Goal: Transaction & Acquisition: Purchase product/service

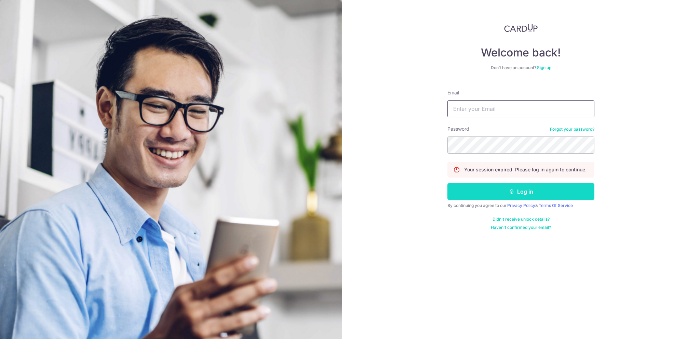
type input "yongsheng@softhome.sg"
click at [519, 190] on button "Log in" at bounding box center [520, 191] width 147 height 17
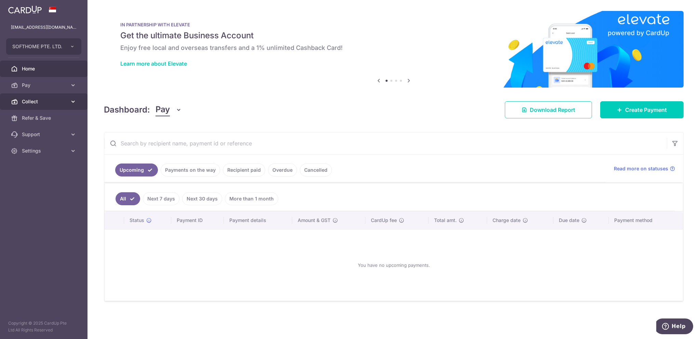
click at [51, 99] on span "Collect" at bounding box center [44, 101] width 45 height 7
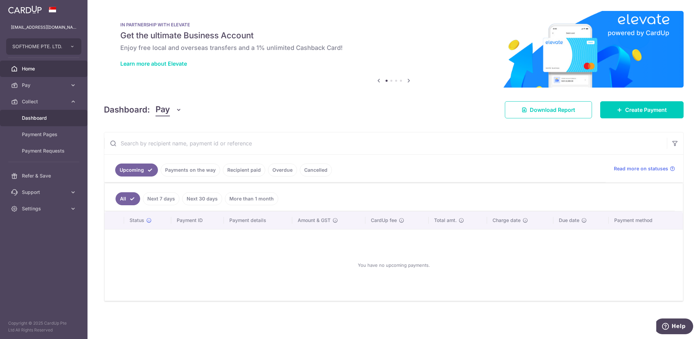
click at [52, 121] on link "Dashboard" at bounding box center [43, 118] width 87 height 16
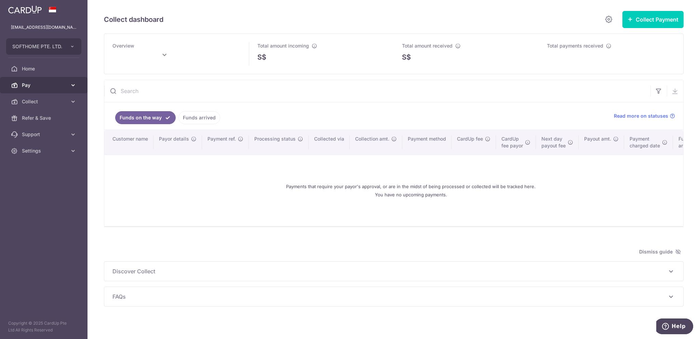
click at [38, 87] on span "Pay" at bounding box center [44, 85] width 45 height 7
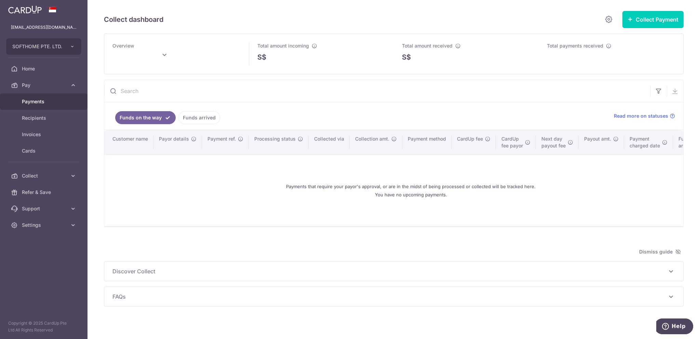
click at [49, 101] on span "Payments" at bounding box center [44, 101] width 45 height 7
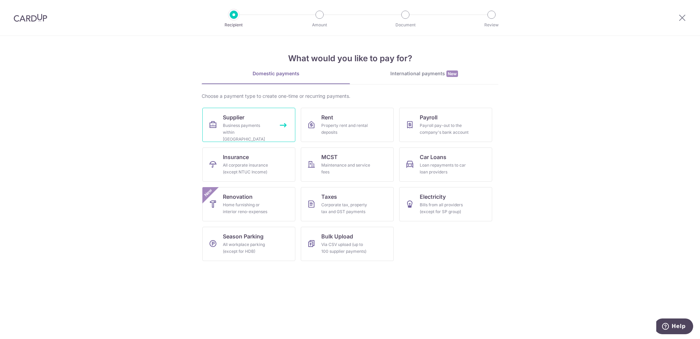
click at [246, 127] on div "Business payments within [GEOGRAPHIC_DATA]" at bounding box center [247, 132] width 49 height 21
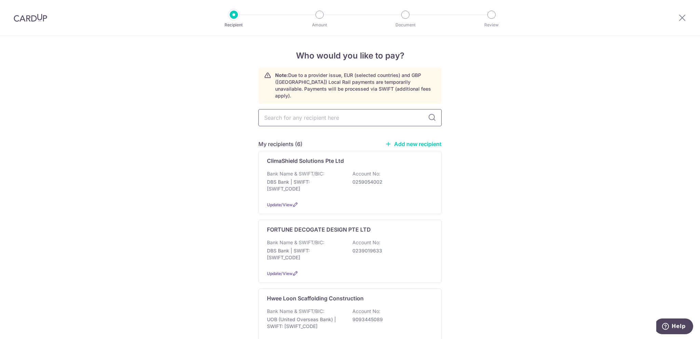
click at [326, 109] on input "text" at bounding box center [349, 117] width 183 height 17
type input "uni"
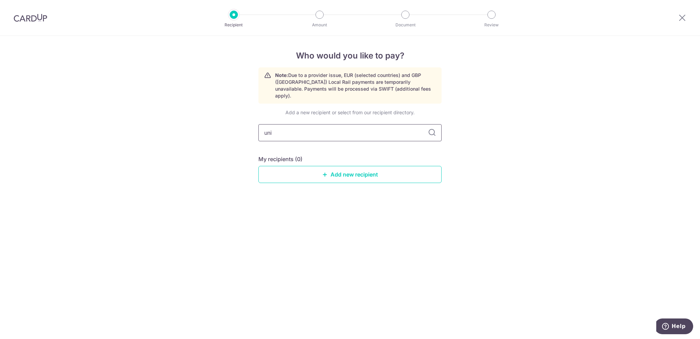
paste input "UNI ENGINEERING PTE LTD"
type input "UNI ENGINEERING PTE LTD"
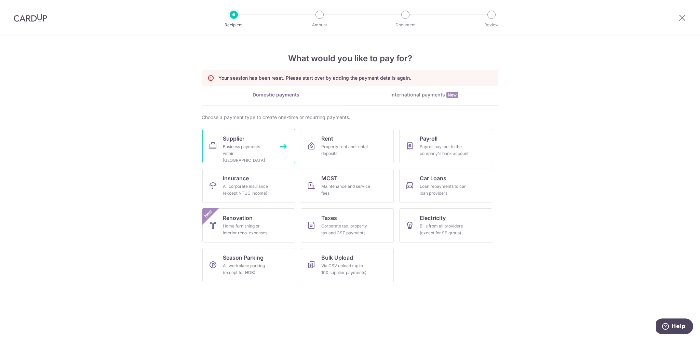
click at [232, 156] on div "Business payments within Singapore" at bounding box center [247, 153] width 49 height 21
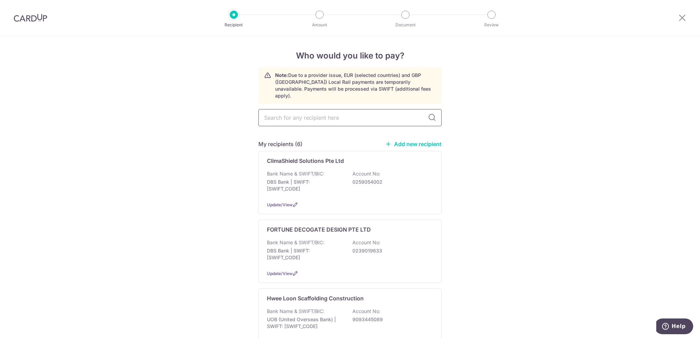
click at [344, 110] on input "text" at bounding box center [349, 117] width 183 height 17
type input "UNI ENGINEERING PTE LTD"
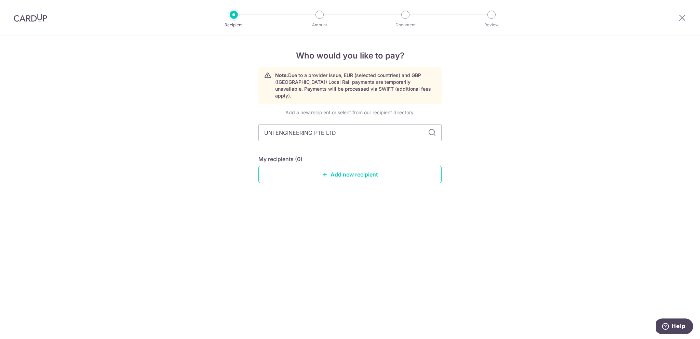
click at [410, 136] on div "Add a new recipient or select from our recipient directory. UNI ENGINEERING PTE…" at bounding box center [349, 151] width 183 height 85
click at [412, 130] on input "UNI ENGINEERING PTE LTD" at bounding box center [349, 132] width 183 height 17
click at [381, 166] on link "Add new recipient" at bounding box center [349, 174] width 183 height 17
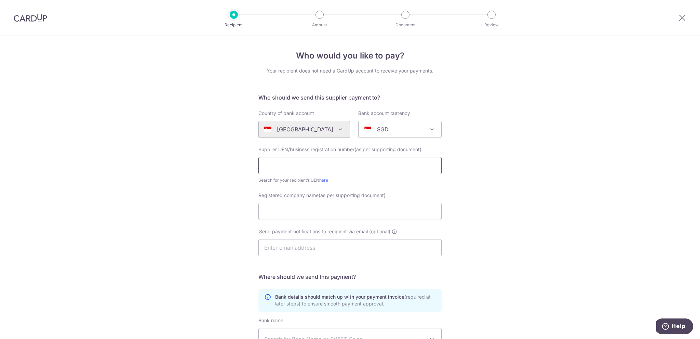
click at [317, 159] on input "text" at bounding box center [349, 165] width 183 height 17
paste input "UNI ENGINEERING PTE LTD"
type input "UNI ENGINEERING PTE LTD"
click at [309, 215] on input "Registered company name(as per supporting document)" at bounding box center [349, 211] width 183 height 17
paste input "UNI ENGINEERING PTE LTD"
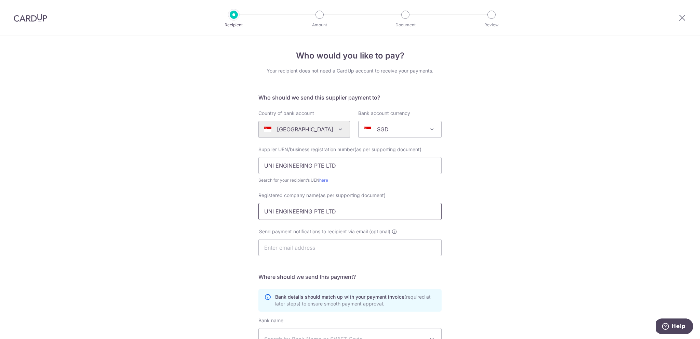
type input "UNI ENGINEERING PTE LTD"
click at [329, 164] on input "UNI ENGINEERING PTE LTD" at bounding box center [349, 165] width 183 height 17
paste input "409746 SGP"
click at [262, 166] on input "409746 SGP" at bounding box center [349, 165] width 183 height 17
type input "200611949N"
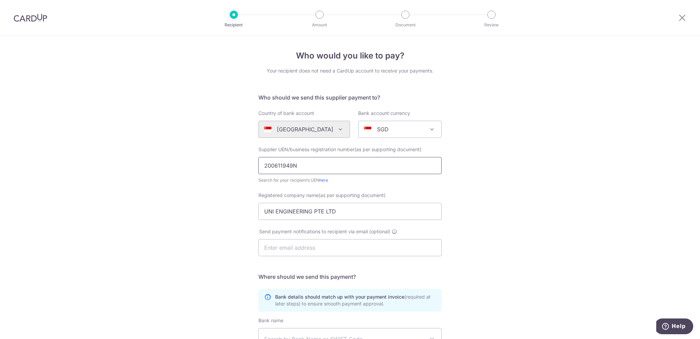
click at [284, 163] on input "200611949N" at bounding box center [349, 165] width 183 height 17
click at [314, 168] on input "200611949N" at bounding box center [349, 165] width 183 height 17
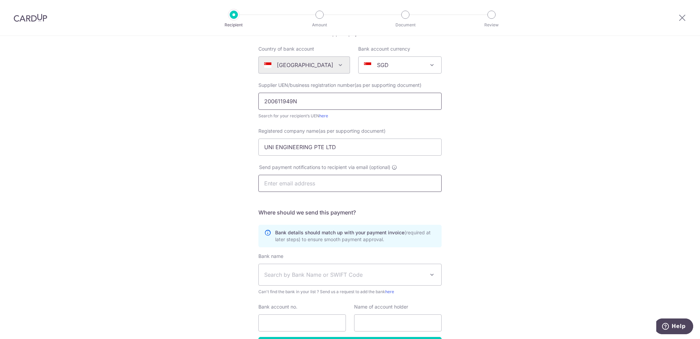
scroll to position [68, 0]
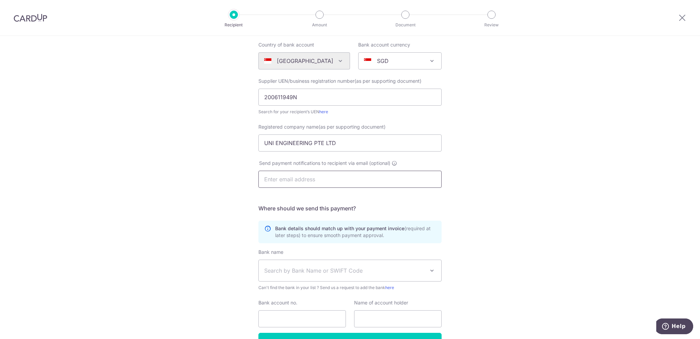
click at [321, 178] on input "text" at bounding box center [349, 179] width 183 height 17
click at [340, 183] on input "text" at bounding box center [349, 179] width 183 height 17
paste input "uni_engineering@myyahoo.com"
type input "uni_engineering@myyahoo.com"
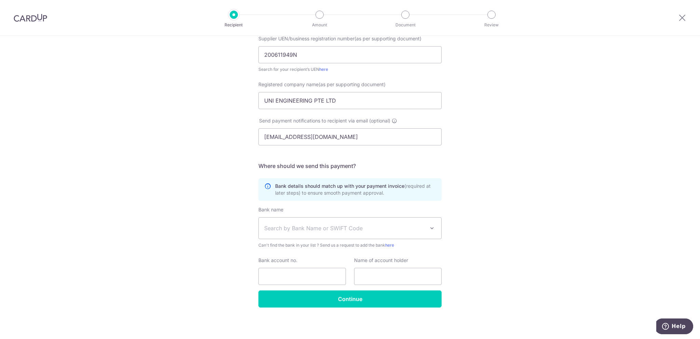
click at [309, 222] on span "Search by Bank Name or SWIFT Code" at bounding box center [350, 227] width 182 height 21
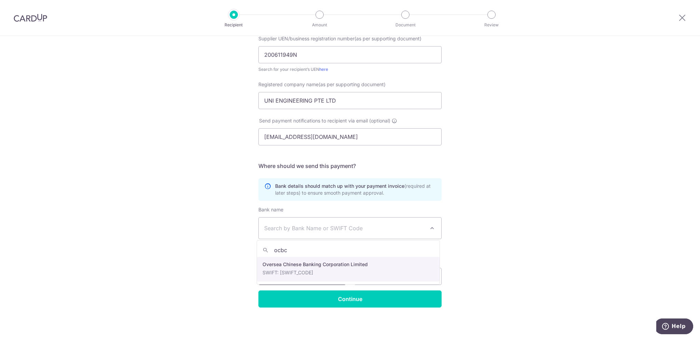
type input "ocbc"
select select "12"
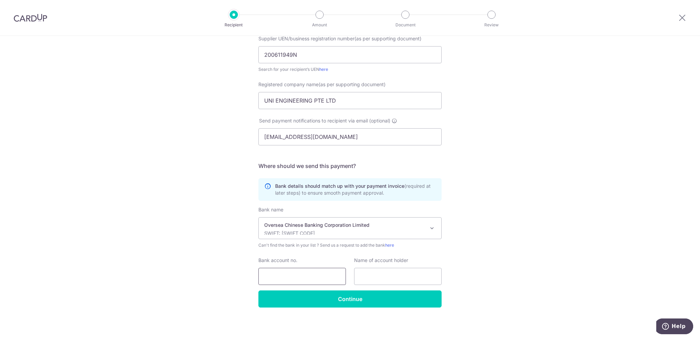
click at [304, 269] on input "Bank account no." at bounding box center [301, 276] width 87 height 17
paste input "5953 0988 1001"
click at [278, 276] on input "5953 0988 1001" at bounding box center [301, 276] width 87 height 17
type input "595309881001"
paste input "UNI Engineering Pte Ltd"
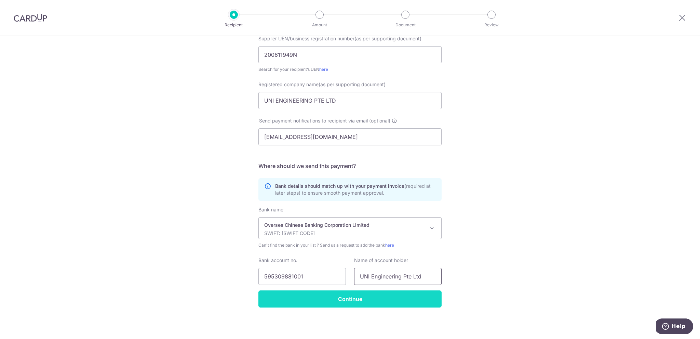
type input "UNI Engineering Pte Ltd"
click at [388, 295] on input "Continue" at bounding box center [349, 298] width 183 height 17
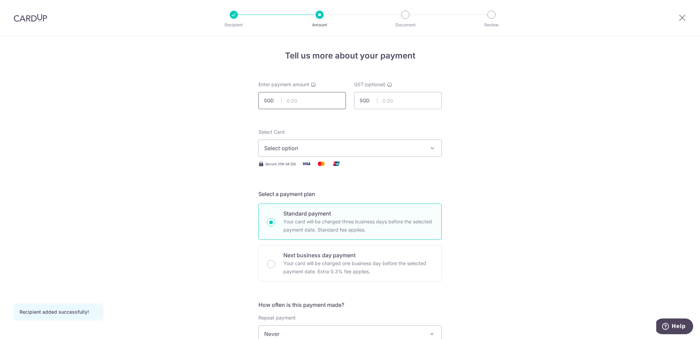
click at [321, 100] on input "text" at bounding box center [301, 100] width 87 height 17
drag, startPoint x: 321, startPoint y: 100, endPoint x: 325, endPoint y: 99, distance: 4.5
click at [321, 100] on input "text" at bounding box center [301, 100] width 87 height 17
click at [321, 107] on input "text" at bounding box center [301, 100] width 87 height 17
click at [324, 105] on input "text" at bounding box center [301, 100] width 87 height 17
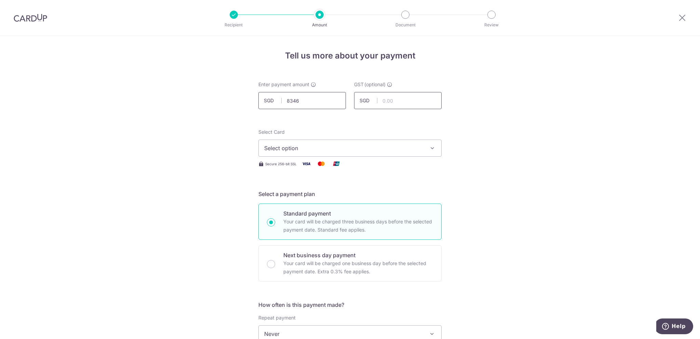
type input "8,346.00"
type input "0.00"
click at [309, 146] on span "Select option" at bounding box center [343, 148] width 159 height 8
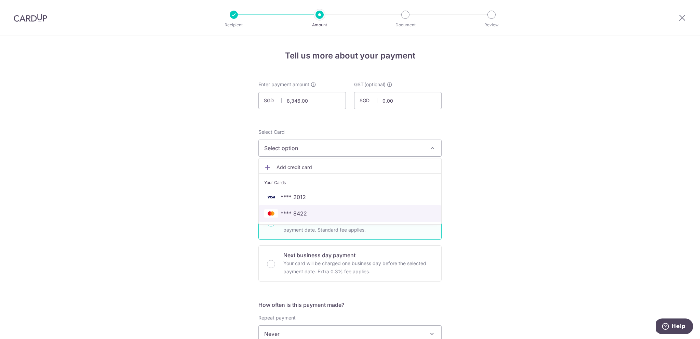
click at [305, 214] on span "**** 8422" at bounding box center [350, 213] width 172 height 8
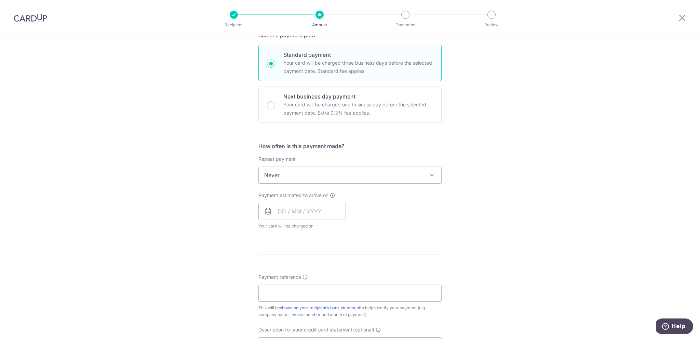
scroll to position [171, 0]
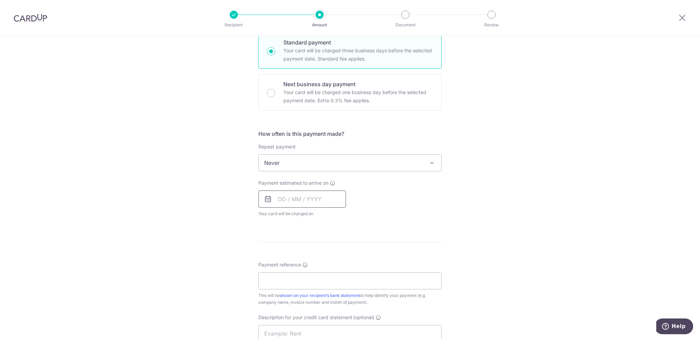
click at [301, 198] on input "text" at bounding box center [301, 198] width 87 height 17
click at [313, 270] on link "15" at bounding box center [313, 274] width 11 height 11
type input "[DATE]"
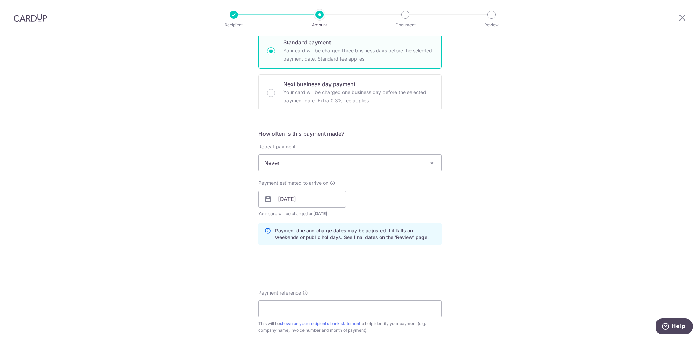
scroll to position [308, 0]
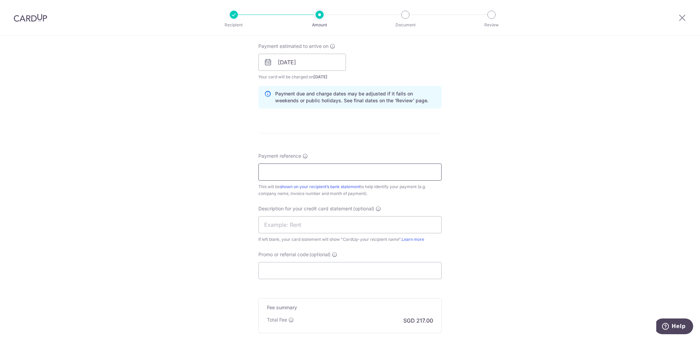
click at [326, 172] on input "Payment reference" at bounding box center [349, 171] width 183 height 17
paste input "UNI25151"
type input "UNI25151"
click at [299, 224] on input "text" at bounding box center [349, 224] width 183 height 17
type input "7ParadiseIsland"
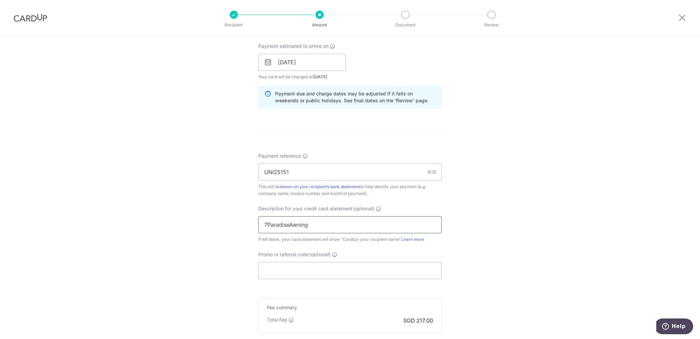
type input "7ParadiseAwning"
paste input "SGNEW14"
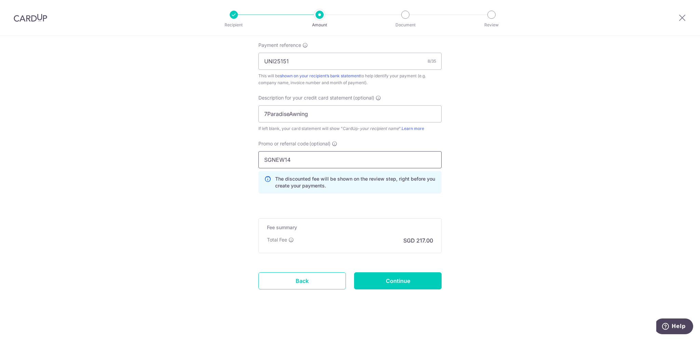
scroll to position [419, 0]
type input "SGNEW14"
click at [406, 276] on input "Continue" at bounding box center [397, 280] width 87 height 17
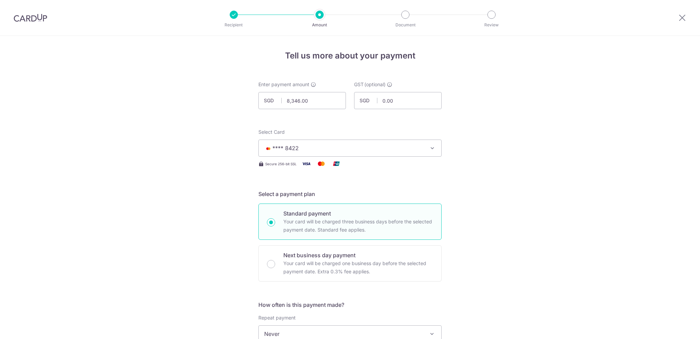
scroll to position [428, 0]
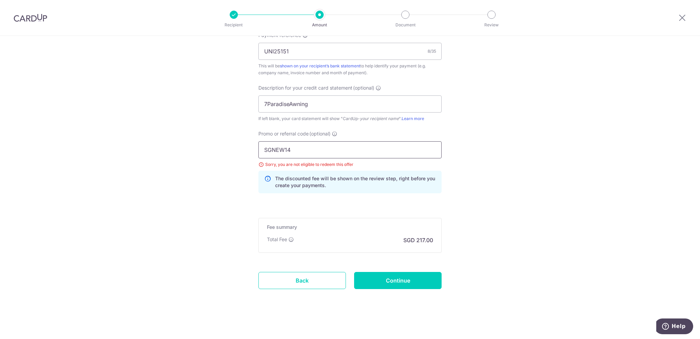
click at [329, 141] on input "SGNEW14" at bounding box center [349, 149] width 183 height 17
paste input "BOFF185"
type input "BOFF185"
click at [395, 278] on input "Continue" at bounding box center [397, 280] width 87 height 17
click at [339, 154] on input "BOFF185" at bounding box center [349, 149] width 183 height 17
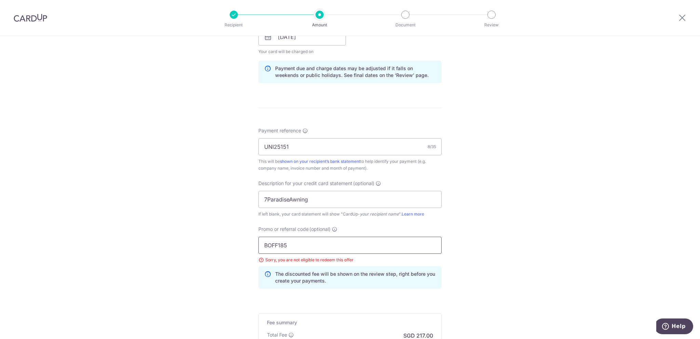
scroll to position [257, 0]
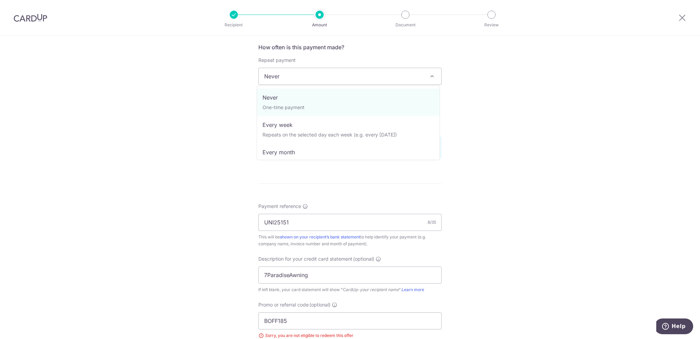
click at [364, 69] on span "Never" at bounding box center [350, 76] width 182 height 16
click at [364, 71] on span "Never" at bounding box center [350, 76] width 182 height 16
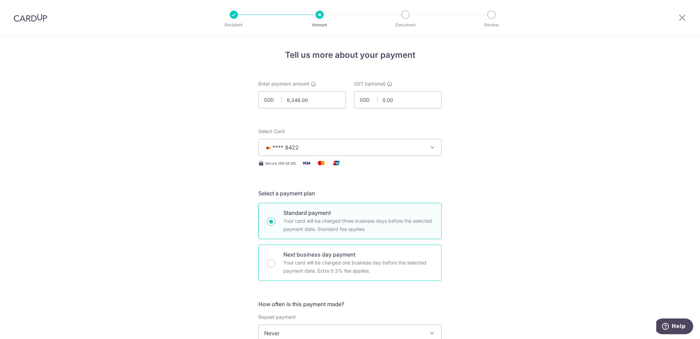
scroll to position [0, 0]
click at [402, 144] on span "**** 8422" at bounding box center [343, 148] width 159 height 8
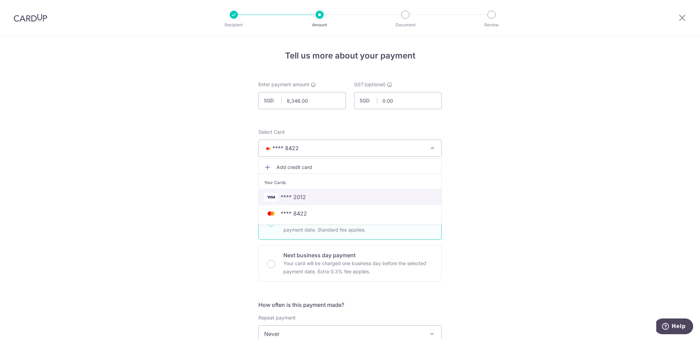
click at [332, 201] on span "**** 2012" at bounding box center [350, 197] width 172 height 8
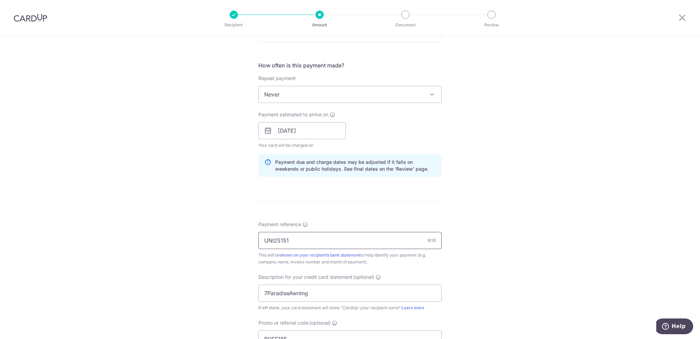
click at [296, 239] on input "UNI25151" at bounding box center [349, 240] width 183 height 17
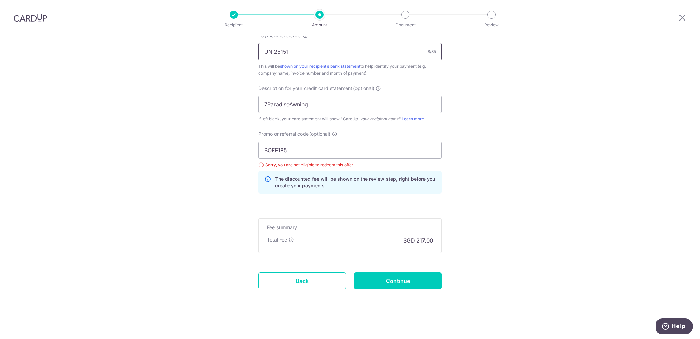
scroll to position [428, 0]
click at [397, 282] on input "Continue" at bounding box center [397, 280] width 87 height 17
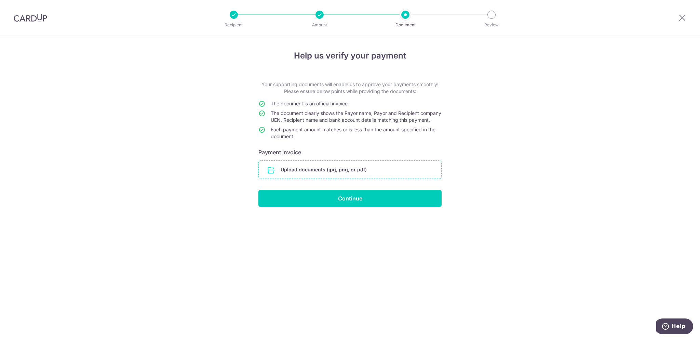
click at [380, 173] on input "file" at bounding box center [350, 170] width 182 height 18
click at [333, 177] on input "file" at bounding box center [350, 170] width 182 height 18
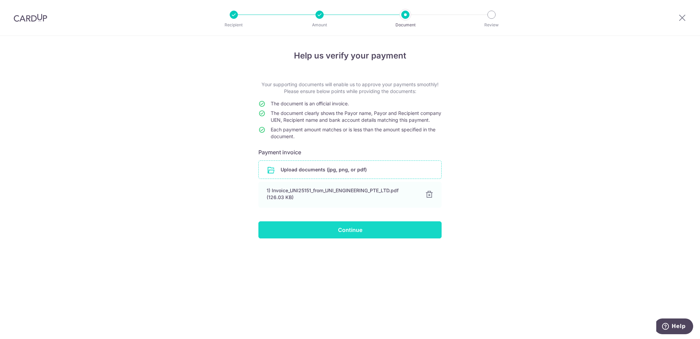
click at [359, 238] on input "Continue" at bounding box center [349, 229] width 183 height 17
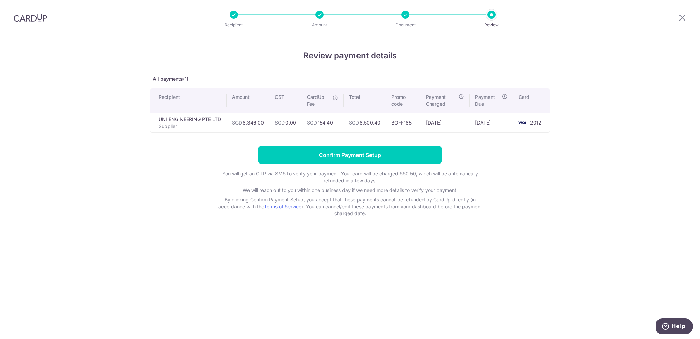
click at [316, 14] on div at bounding box center [319, 15] width 8 height 8
click at [682, 16] on icon at bounding box center [682, 17] width 8 height 9
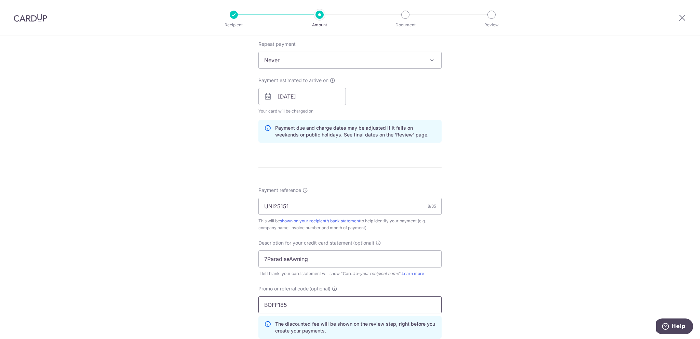
scroll to position [410, 0]
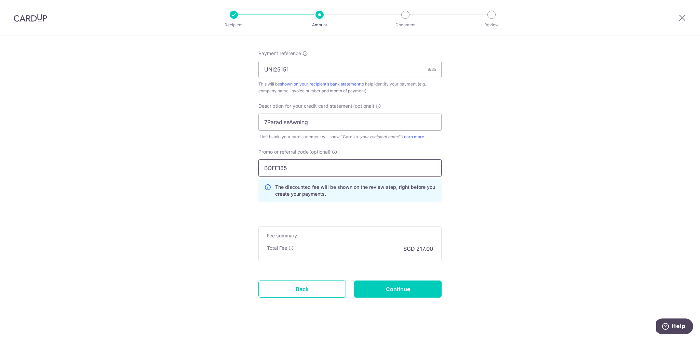
click at [280, 170] on input "BOFF185" at bounding box center [349, 167] width 183 height 17
paste input "MILELION"
type input "MILELION"
click at [390, 282] on input "Continue" at bounding box center [397, 288] width 87 height 17
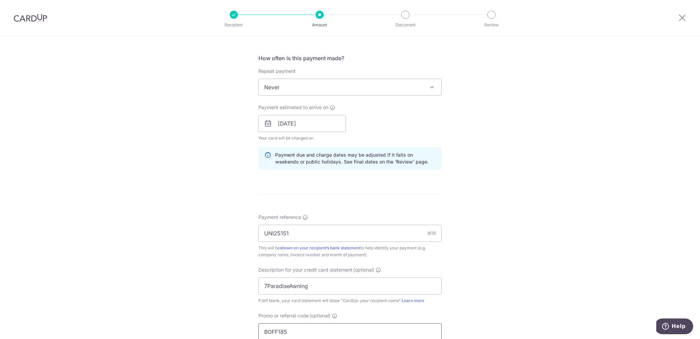
scroll to position [257, 0]
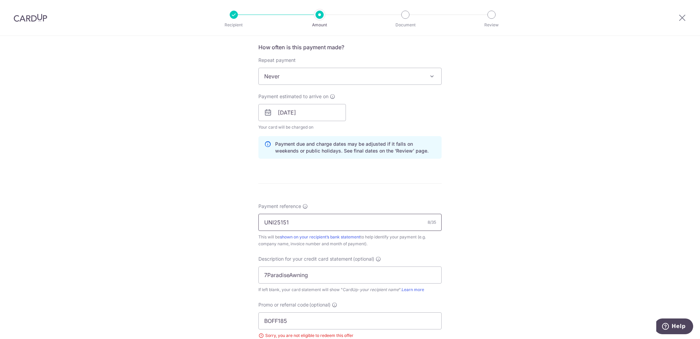
click at [294, 221] on input "UNI25151" at bounding box center [349, 222] width 183 height 17
click at [302, 220] on input "UNI25151" at bounding box center [349, 222] width 183 height 17
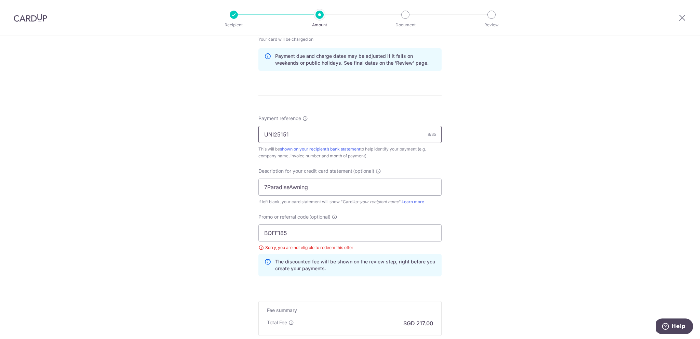
scroll to position [428, 0]
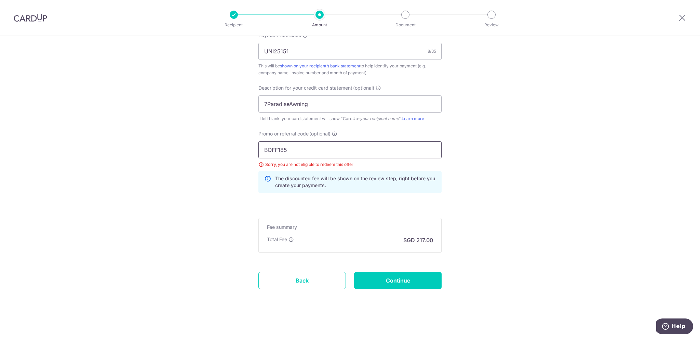
click at [306, 146] on input "BOFF185" at bounding box center [349, 149] width 183 height 17
paste input "MILELION"
type input "MILELION"
click at [383, 279] on input "Continue" at bounding box center [397, 280] width 87 height 17
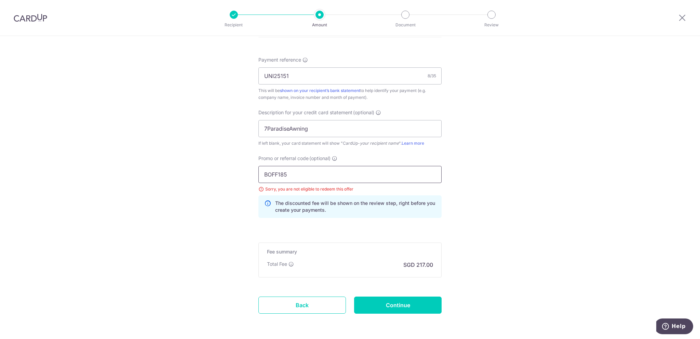
scroll to position [428, 0]
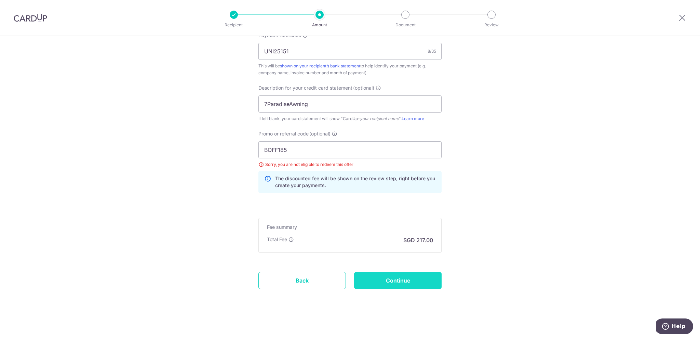
click at [406, 276] on input "Continue" at bounding box center [397, 280] width 87 height 17
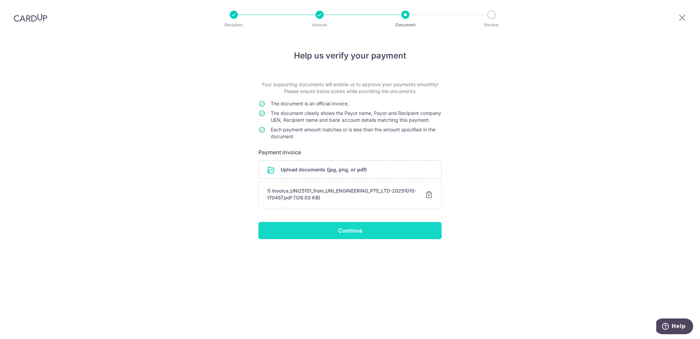
click at [369, 234] on input "Continue" at bounding box center [349, 230] width 183 height 17
